Goal: Task Accomplishment & Management: Use online tool/utility

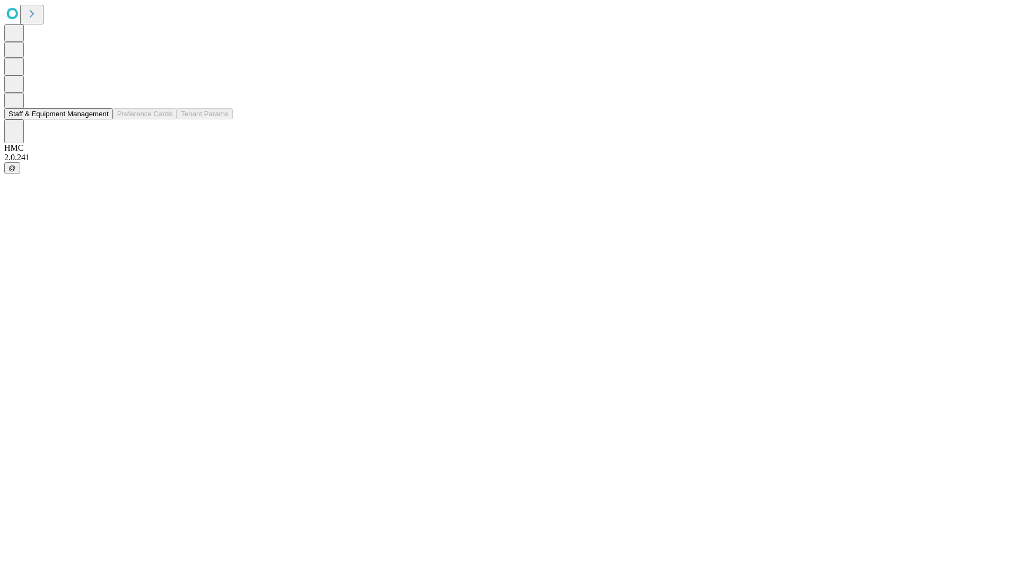
click at [101, 119] on button "Staff & Equipment Management" at bounding box center [58, 113] width 109 height 11
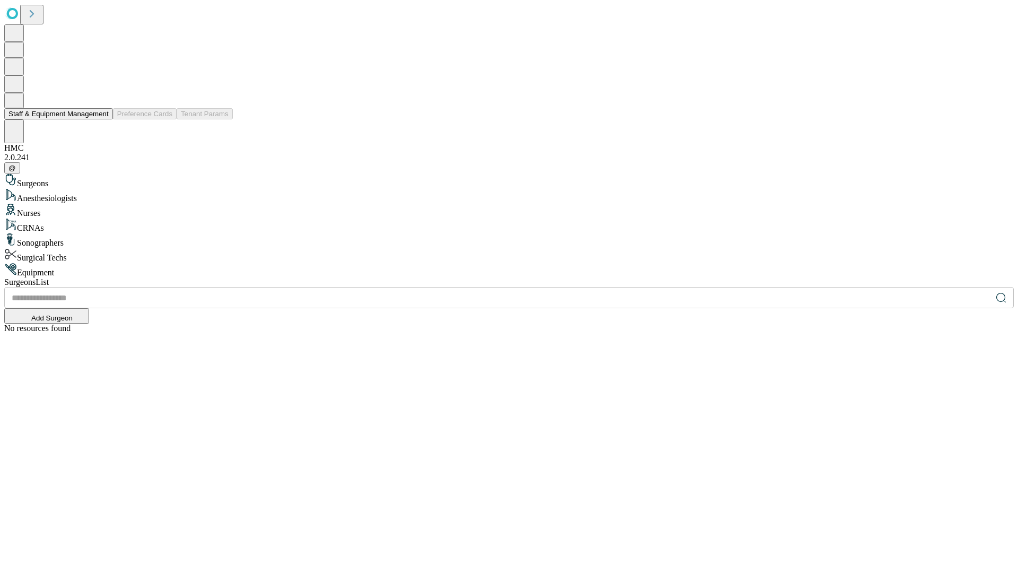
click at [101, 119] on button "Staff & Equipment Management" at bounding box center [58, 113] width 109 height 11
